Goal: Transaction & Acquisition: Purchase product/service

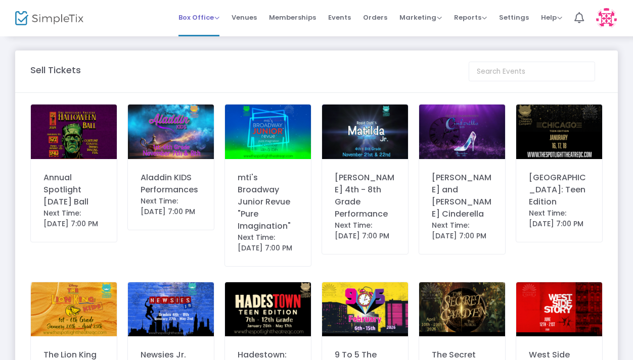
click at [219, 18] on span "Box Office" at bounding box center [198, 18] width 41 height 10
click at [212, 71] on li "Sell Season Pass" at bounding box center [214, 74] width 72 height 20
